Goal: Task Accomplishment & Management: Manage account settings

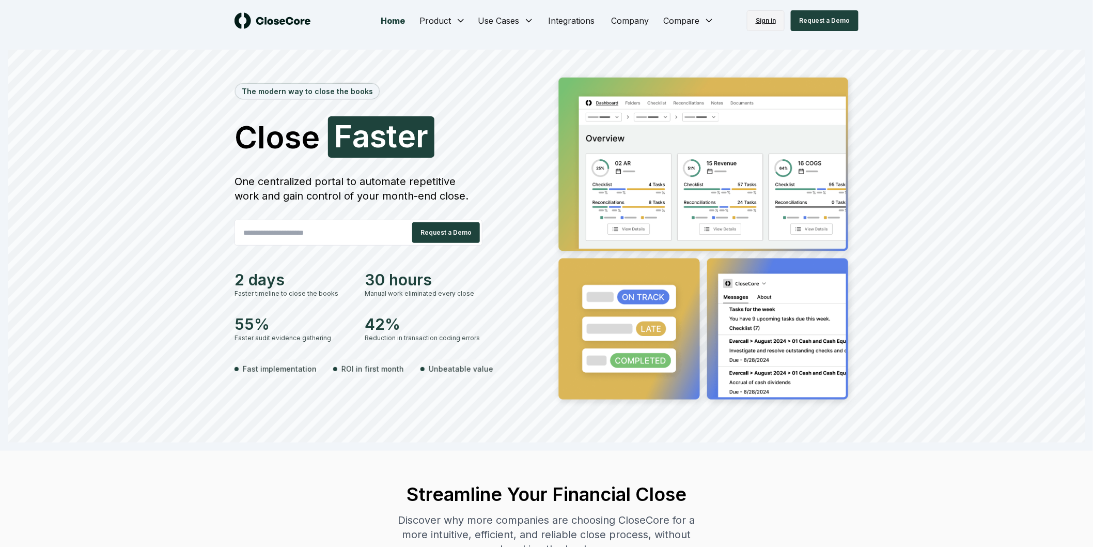
click at [773, 11] on link "Sign in" at bounding box center [766, 20] width 38 height 21
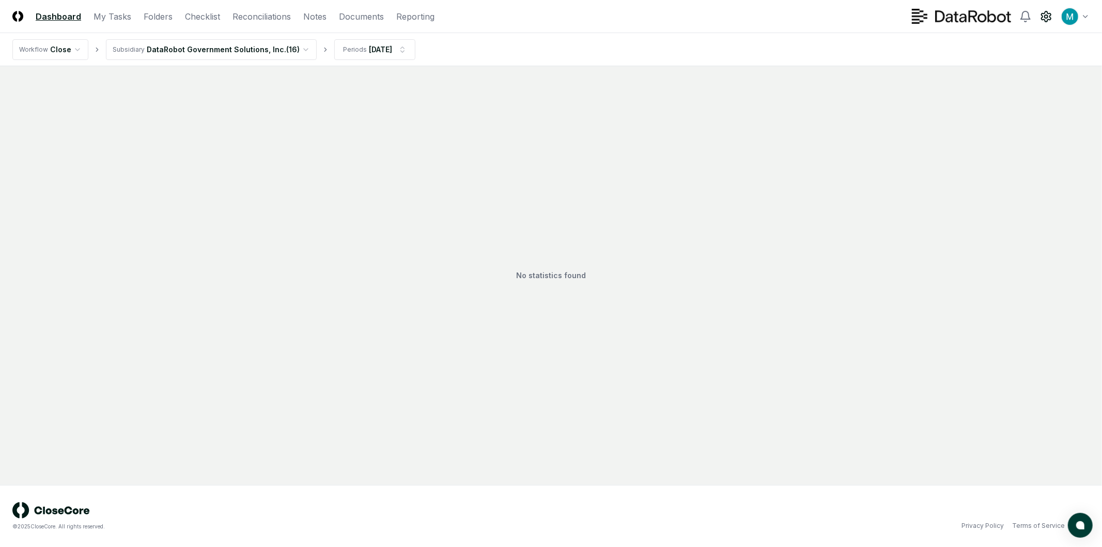
click at [1045, 14] on icon at bounding box center [1046, 16] width 12 height 12
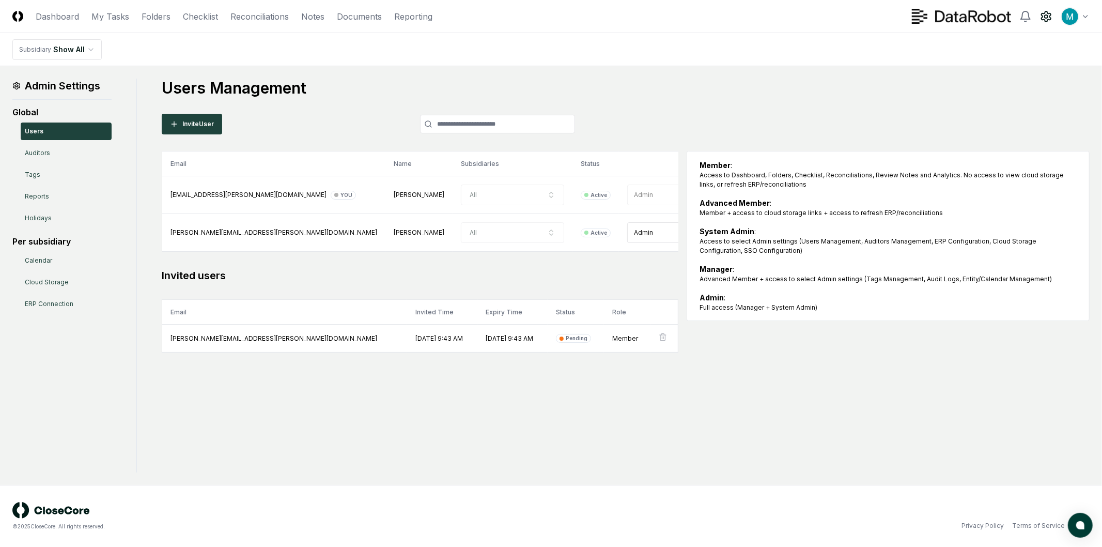
click at [533, 420] on div "Admin Settings Global Users Auditors Tags Reports Holidays Per subsidiary Calen…" at bounding box center [550, 276] width 1077 height 394
